Goal: Check status: Check status

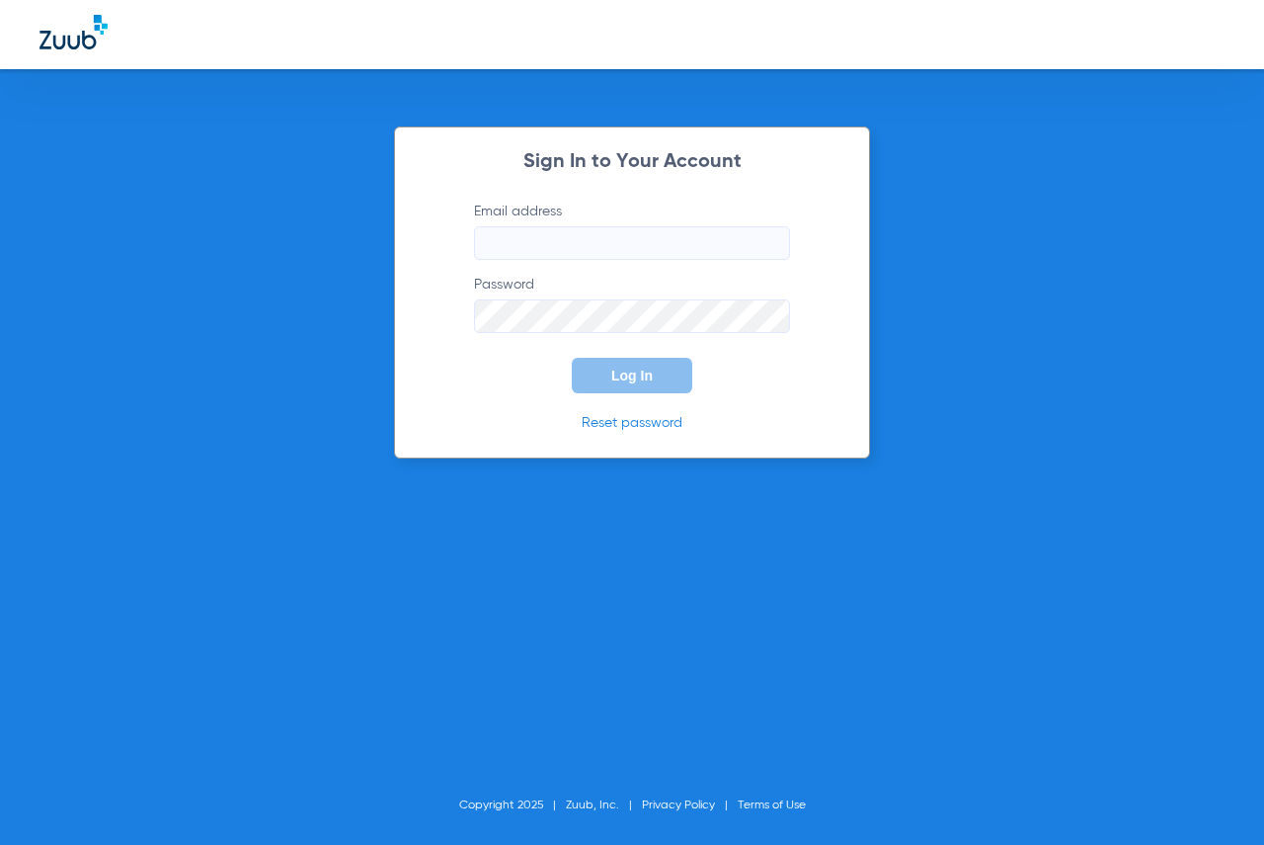
type input "[EMAIL_ADDRESS][DOMAIN_NAME]"
drag, startPoint x: 646, startPoint y: 367, endPoint x: 657, endPoint y: 363, distance: 11.9
click at [646, 367] on span "Log In" at bounding box center [631, 375] width 41 height 16
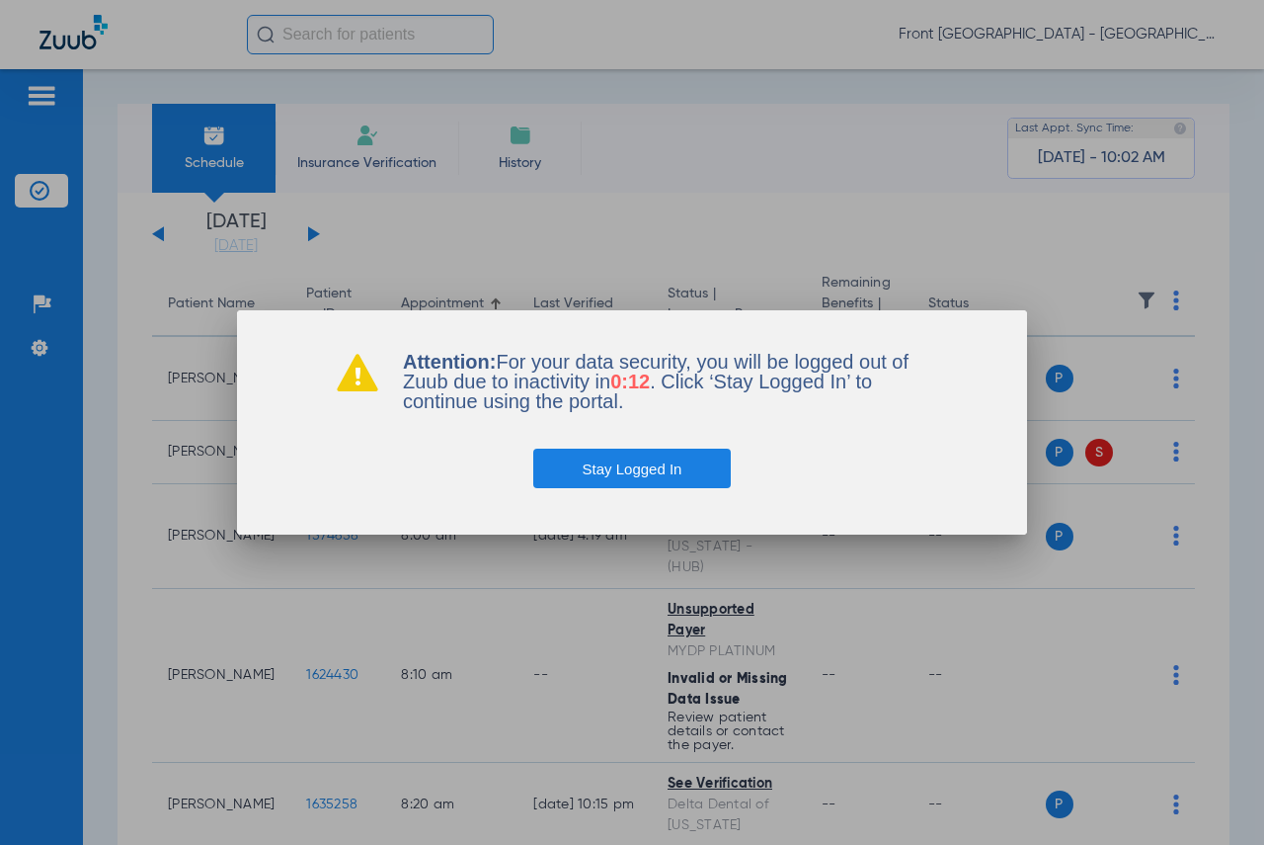
click at [658, 482] on button "Stay Logged In" at bounding box center [632, 468] width 199 height 40
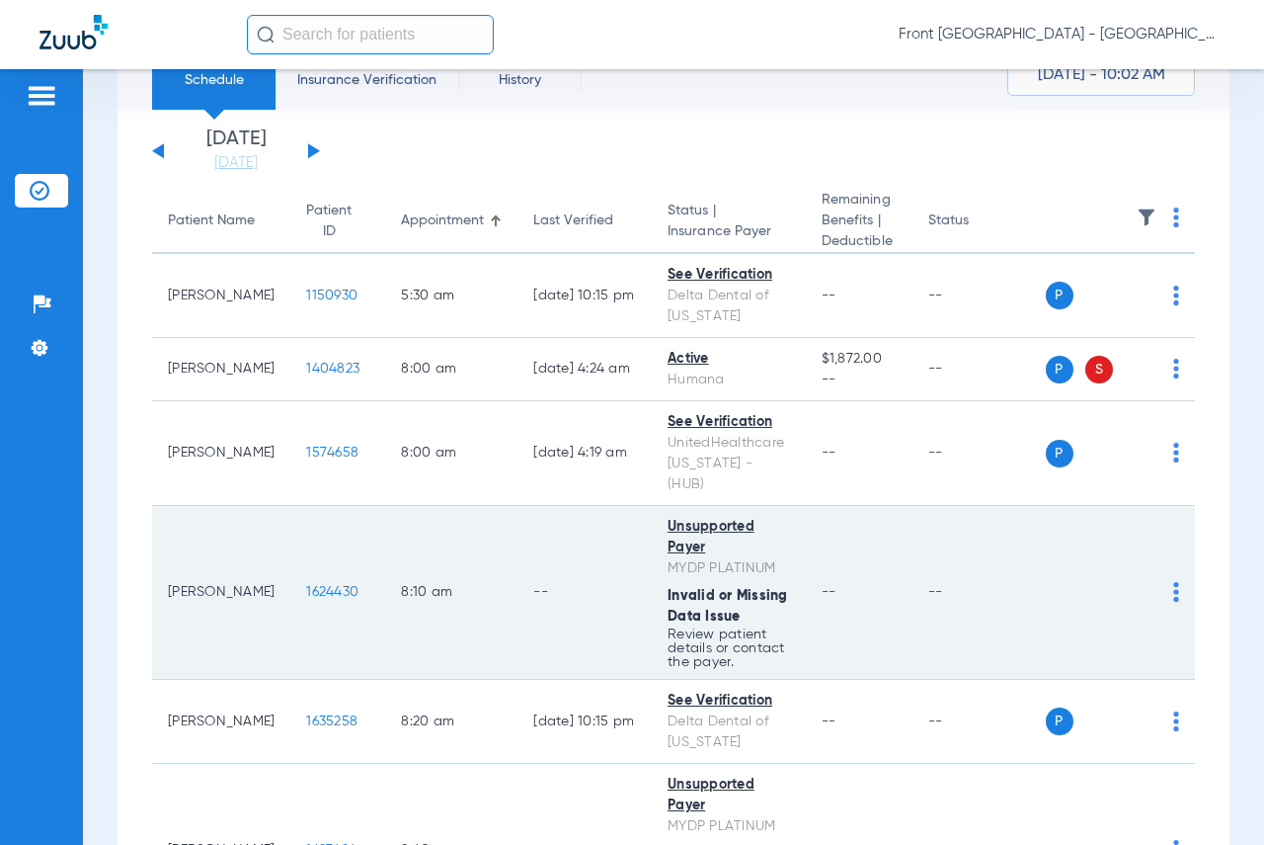
scroll to position [198, 0]
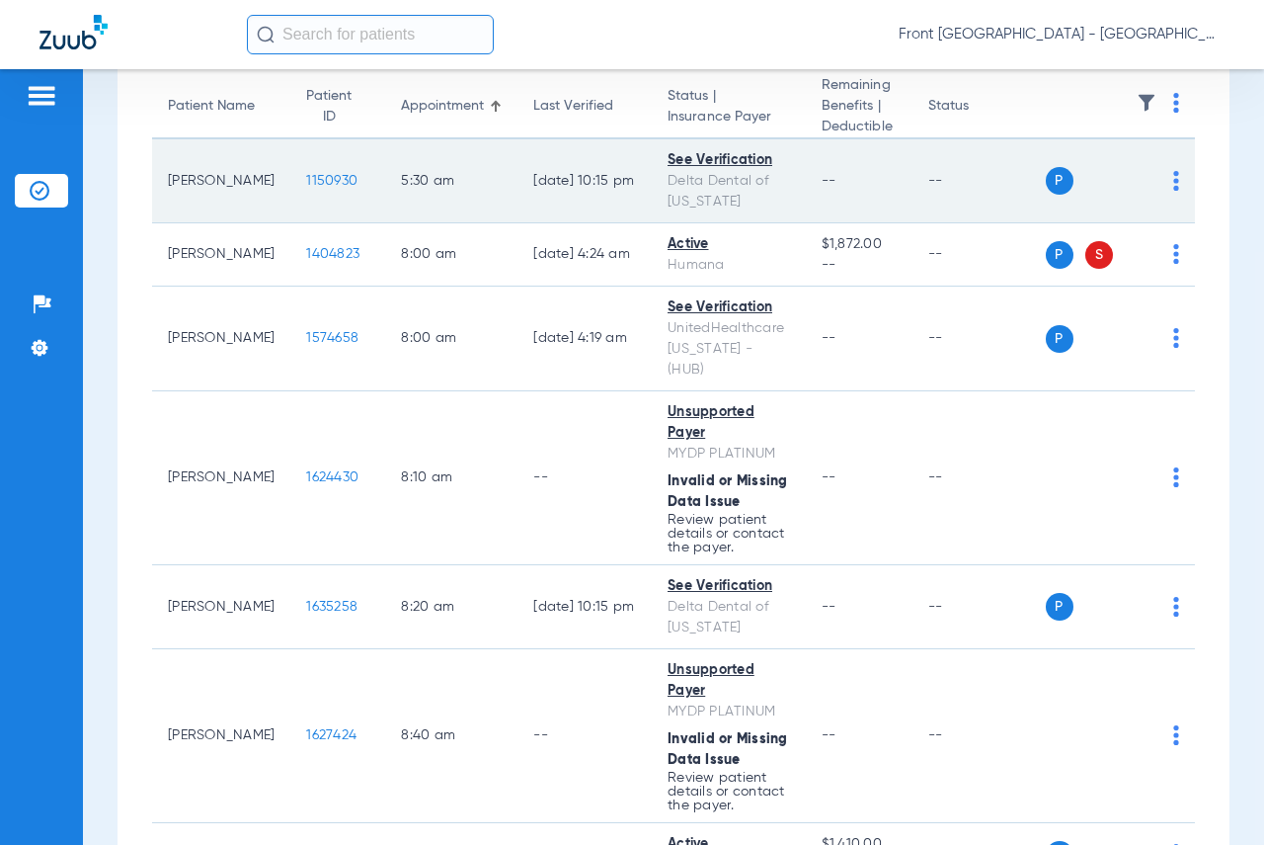
click at [299, 169] on td "1150930" at bounding box center [337, 181] width 95 height 84
click at [308, 186] on span "1150930" at bounding box center [331, 181] width 51 height 14
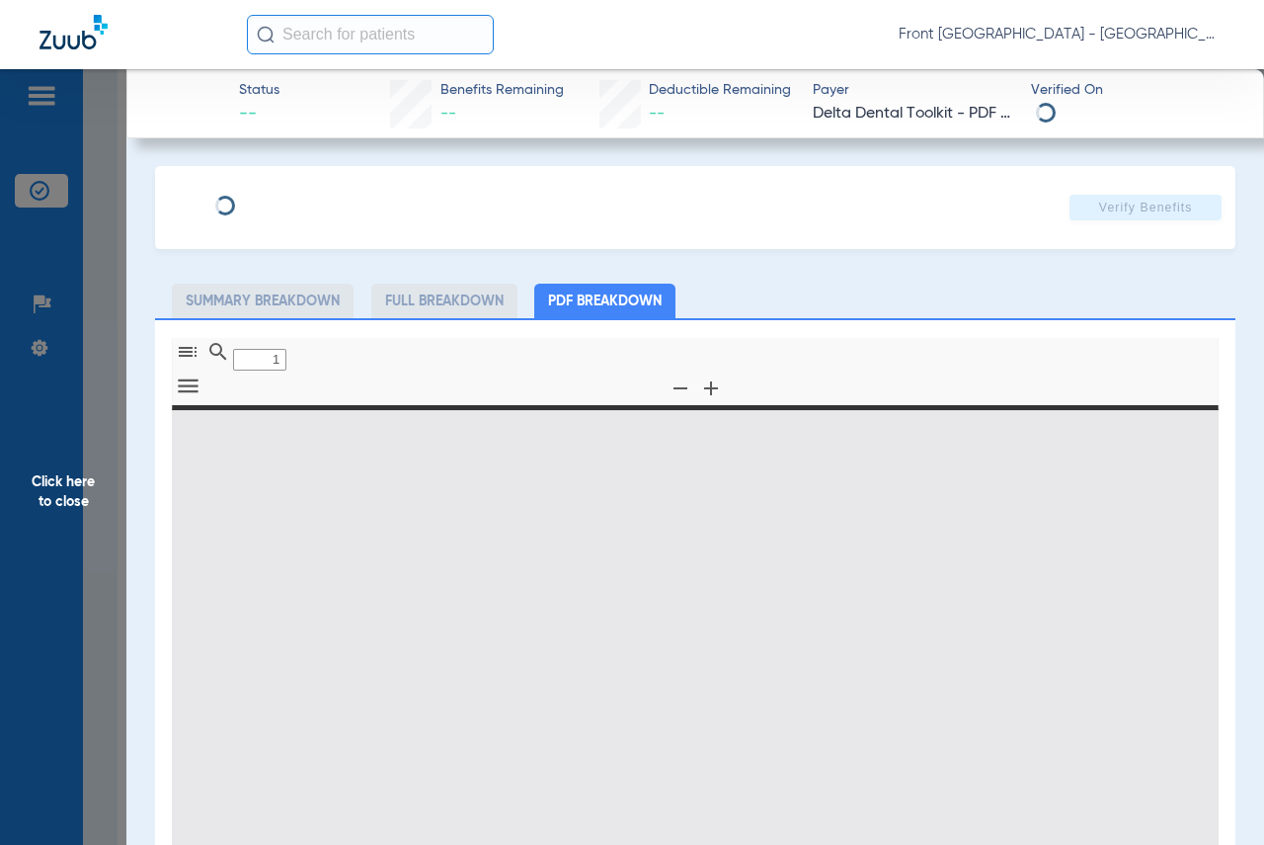
type input "0"
select select "page-width"
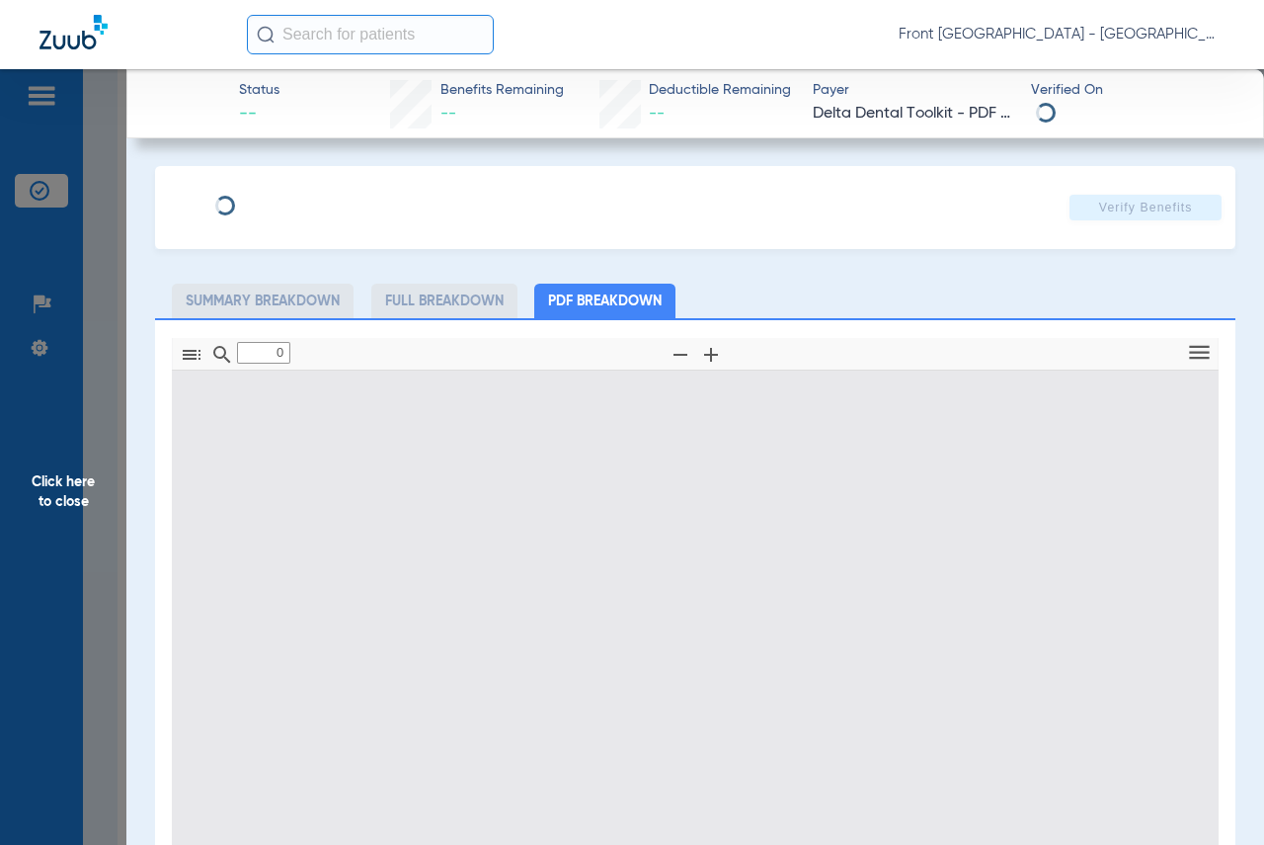
type input "1"
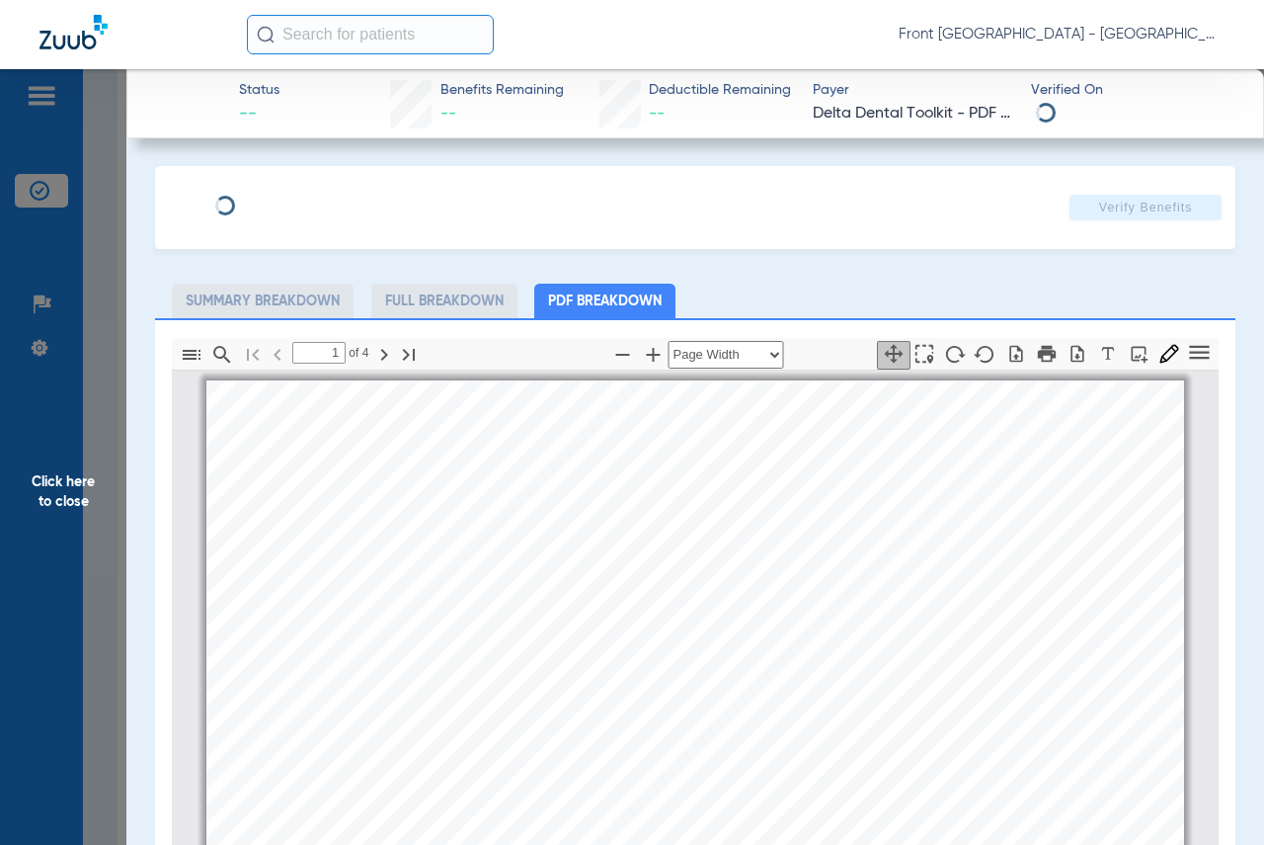
scroll to position [10, 0]
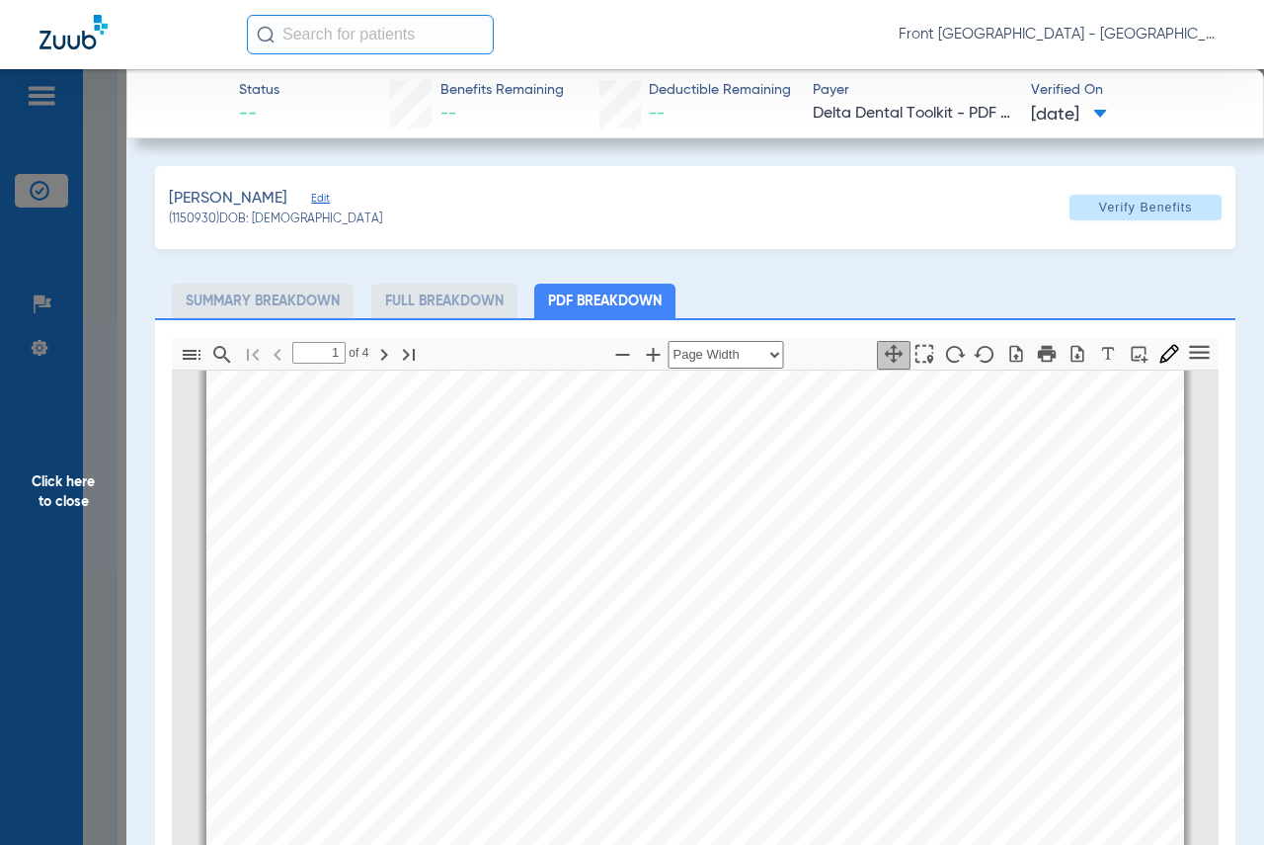
click at [91, 490] on span "Click here to close" at bounding box center [63, 491] width 126 height 845
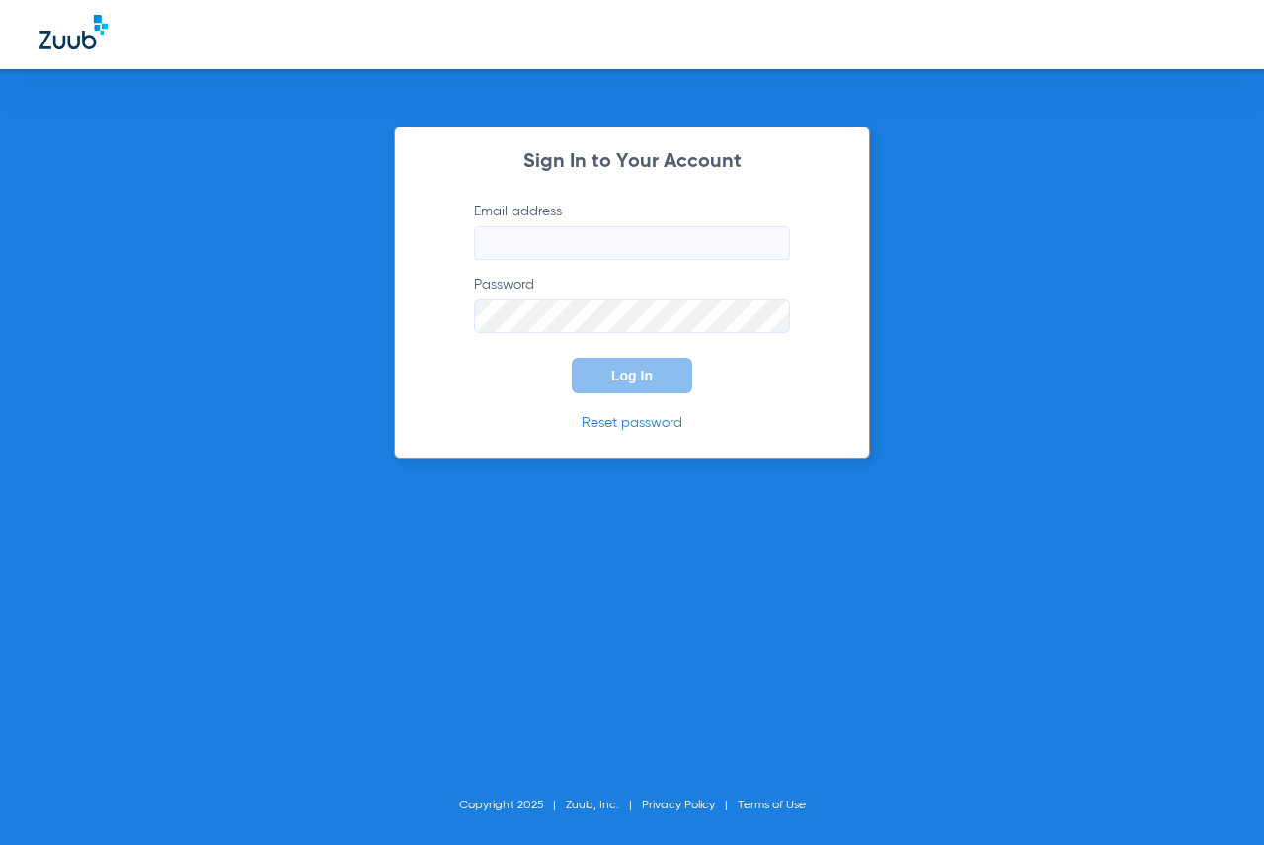
type input "[EMAIL_ADDRESS][DOMAIN_NAME]"
click at [609, 380] on button "Log In" at bounding box center [632, 376] width 121 height 36
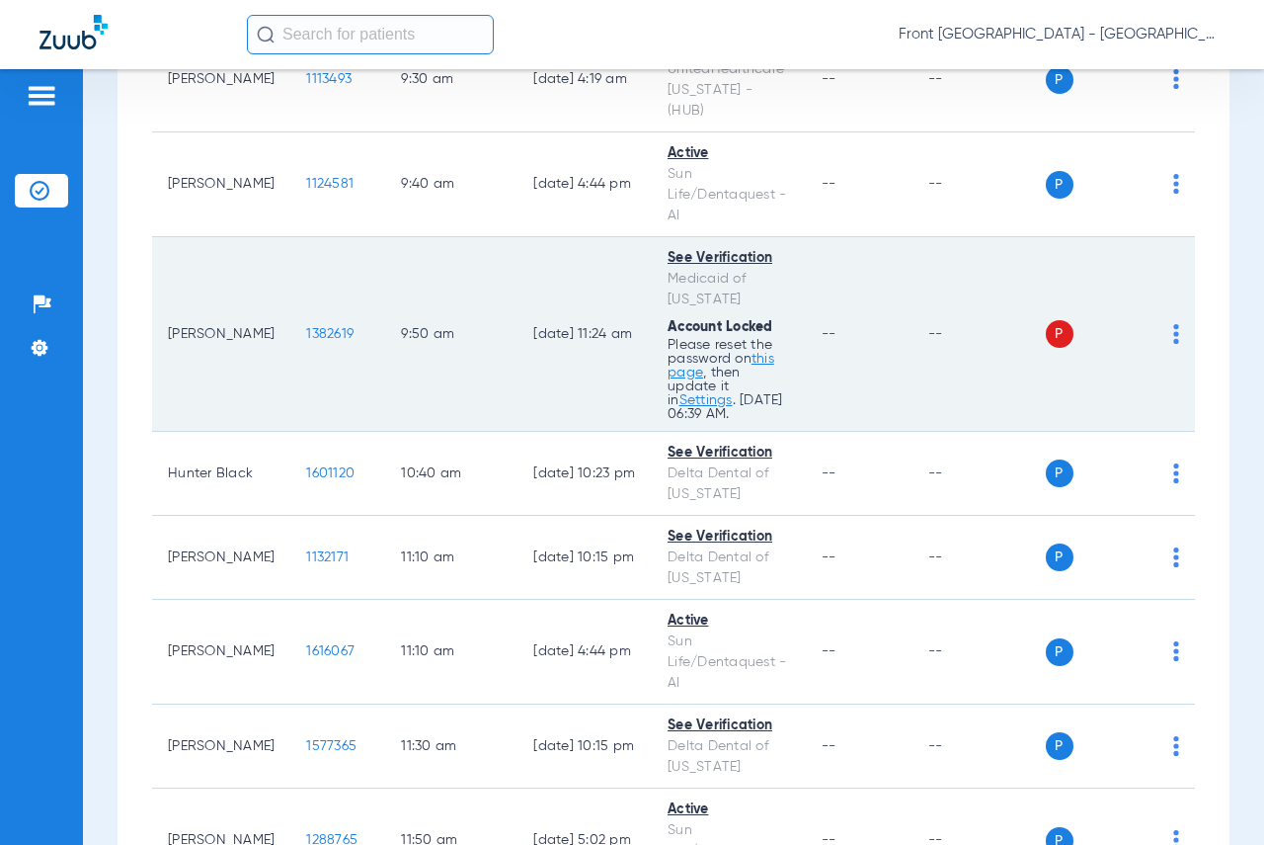
scroll to position [1087, 0]
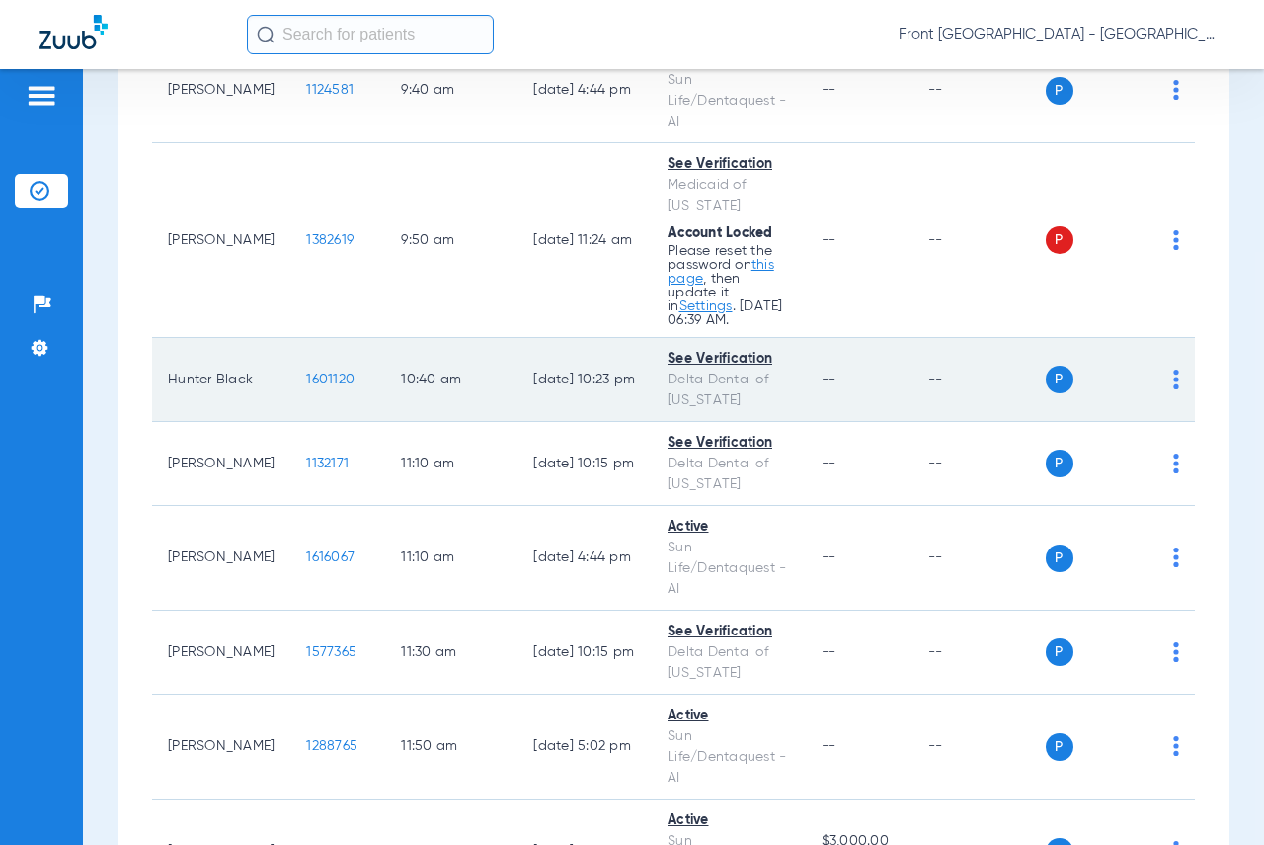
click at [306, 386] on span "1601120" at bounding box center [330, 379] width 48 height 14
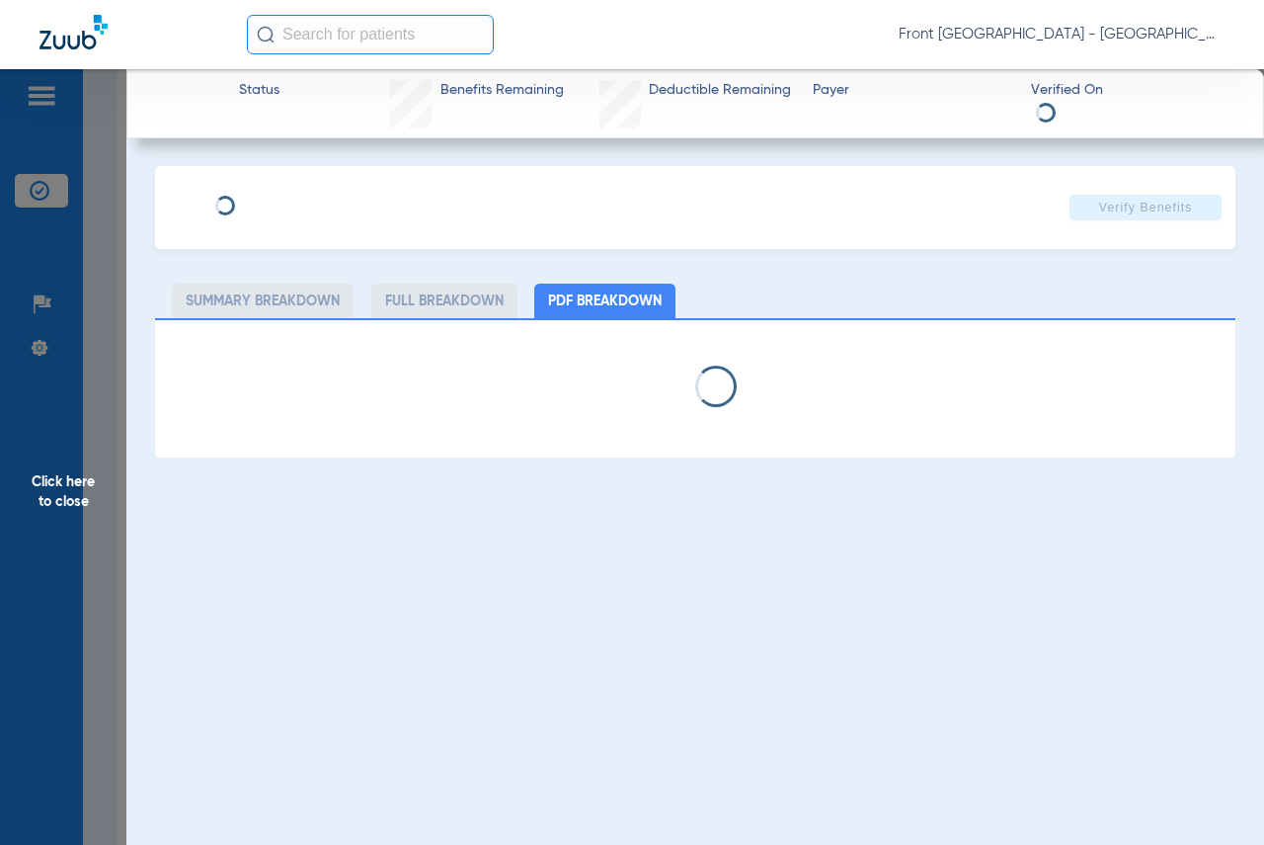
select select "page-width"
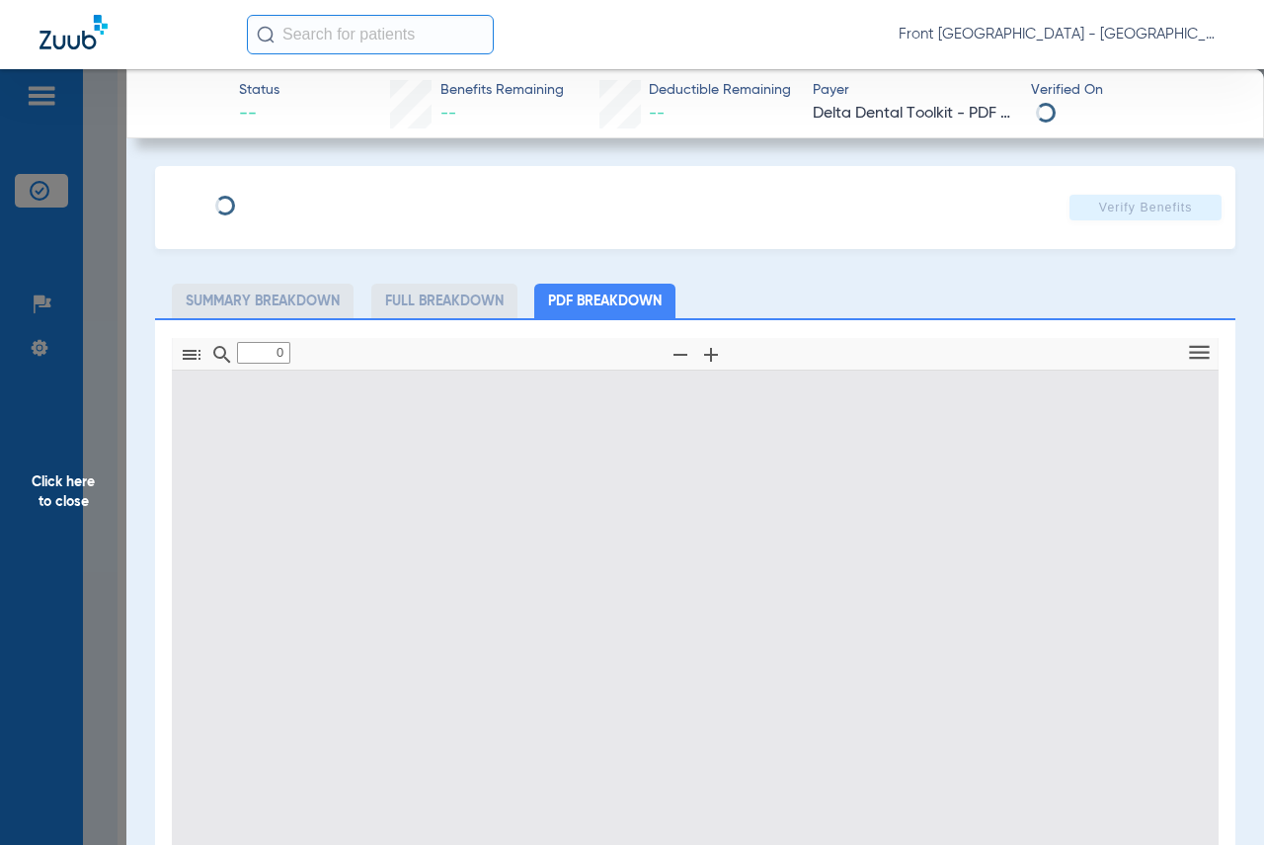
type input "1"
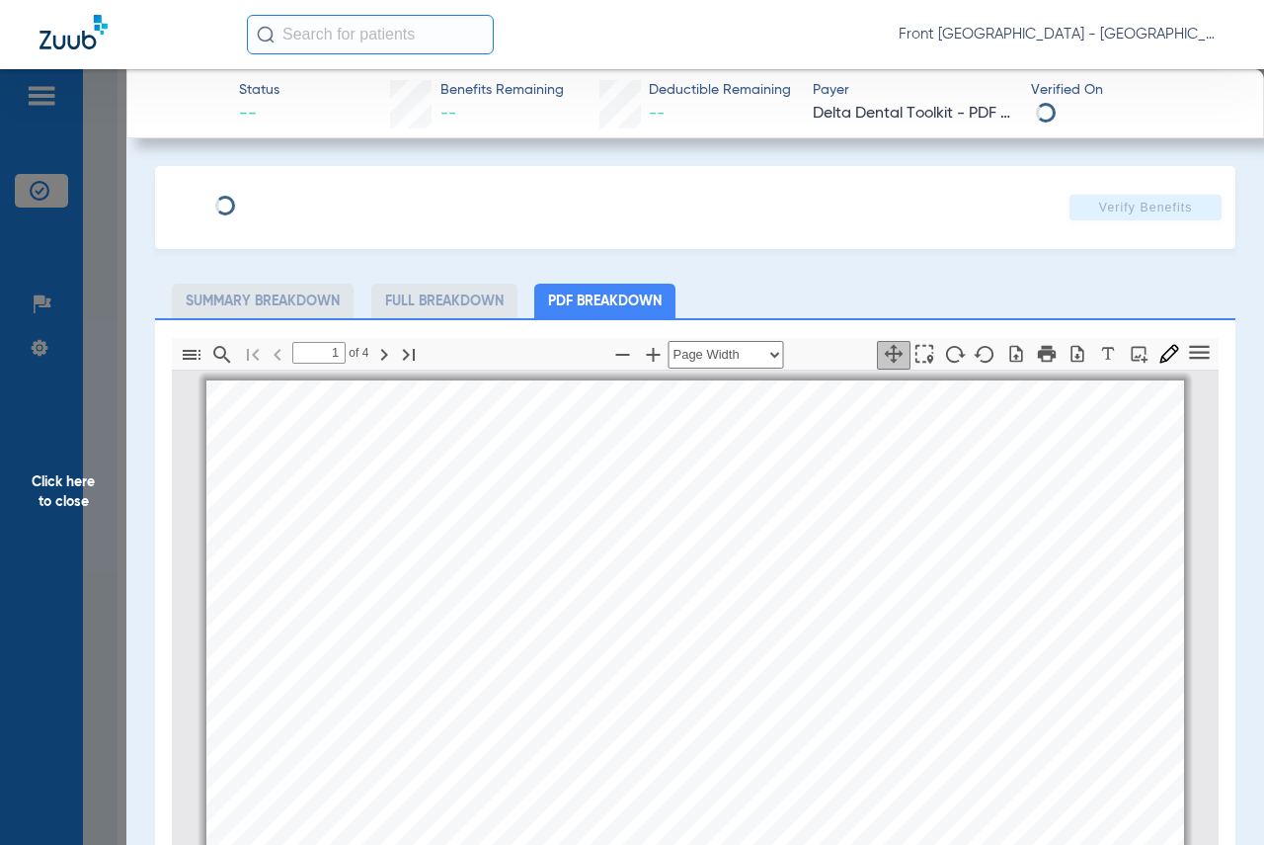
scroll to position [10, 0]
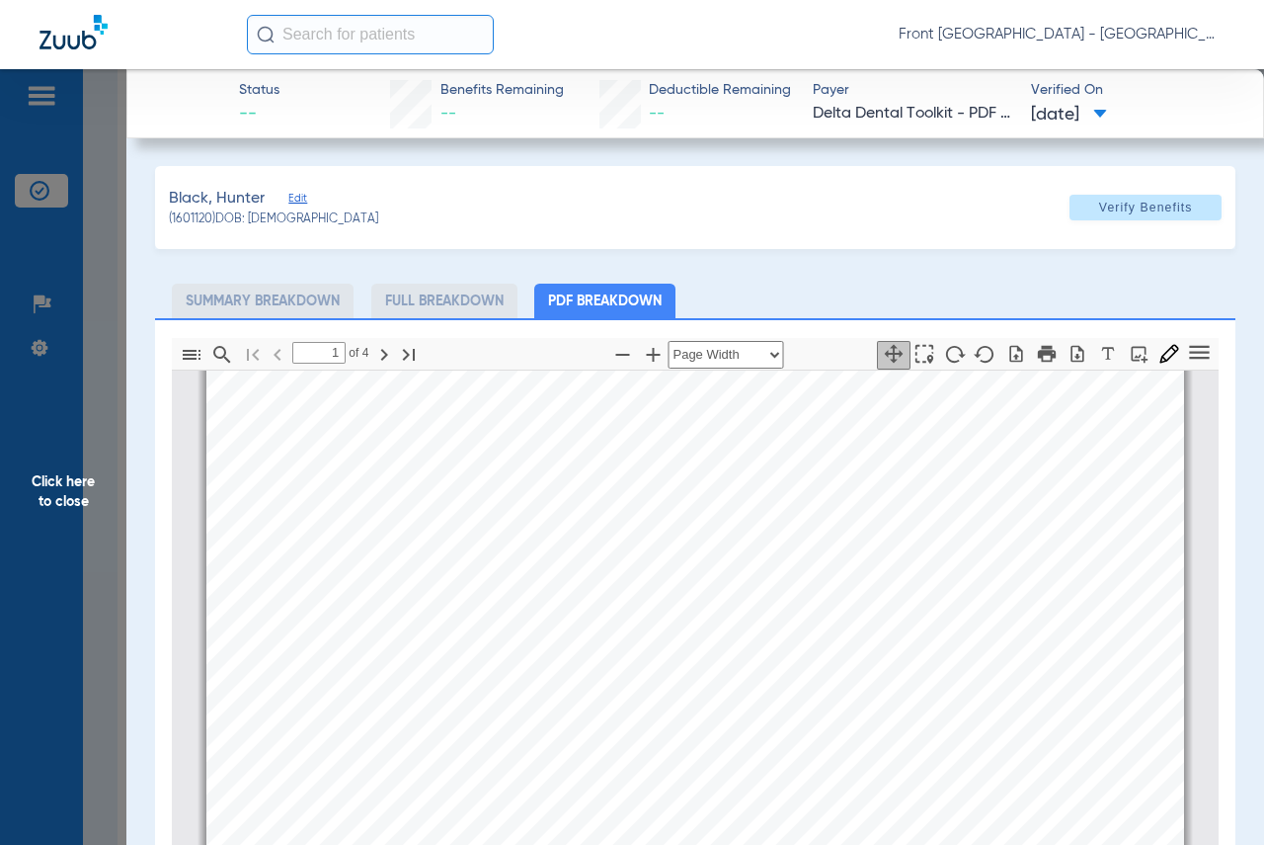
click at [44, 449] on span "Click here to close" at bounding box center [63, 491] width 126 height 845
